Goal: Navigation & Orientation: Find specific page/section

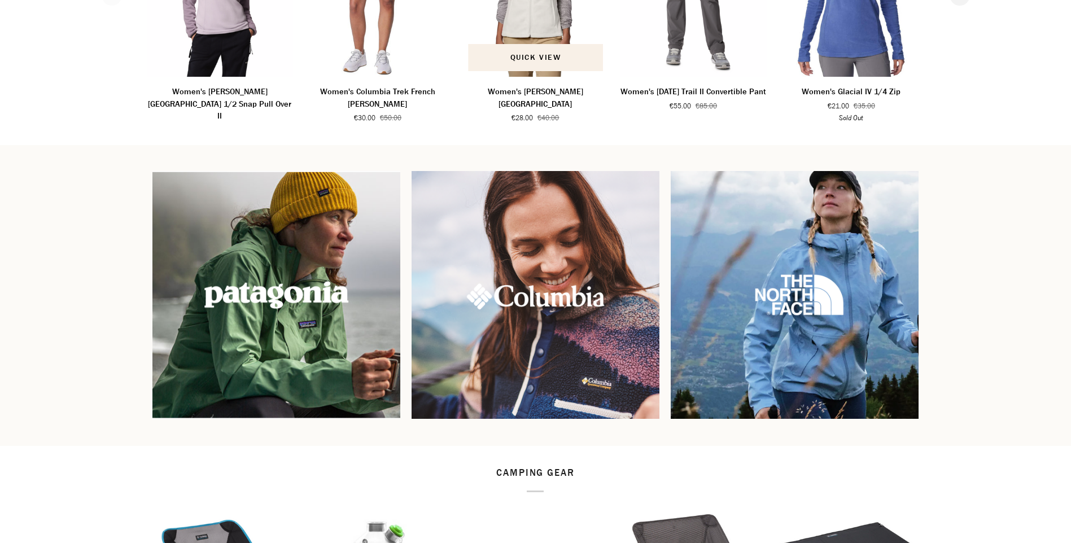
scroll to position [1072, 0]
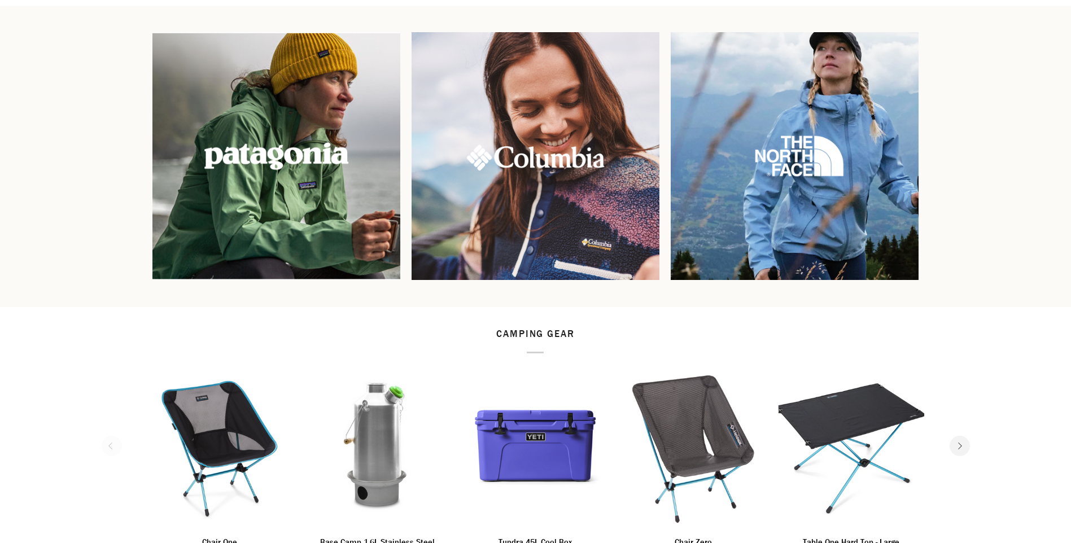
click at [845, 179] on img at bounding box center [795, 156] width 248 height 248
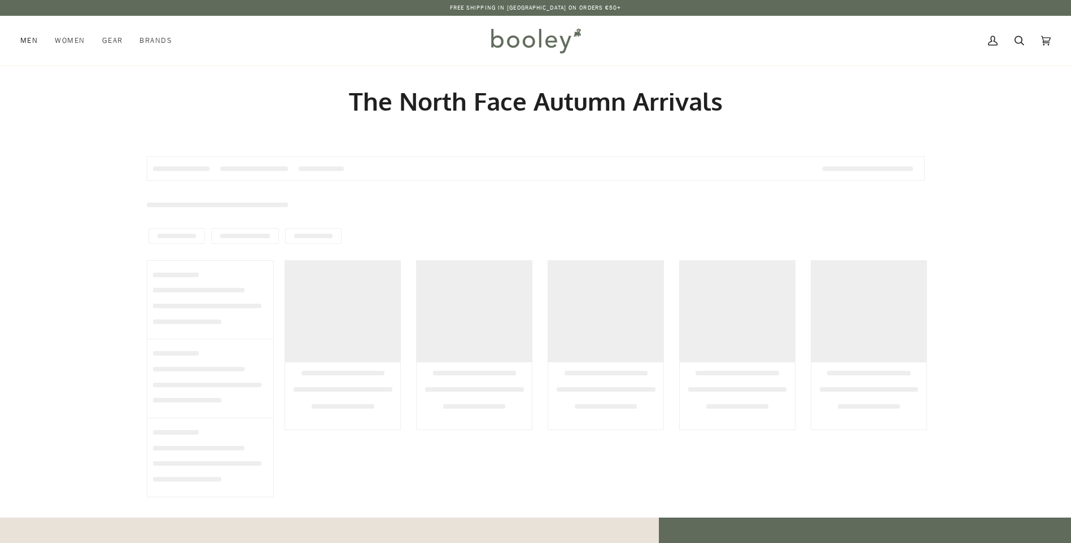
click at [33, 42] on span "Men" at bounding box center [28, 40] width 17 height 11
